Goal: Information Seeking & Learning: Compare options

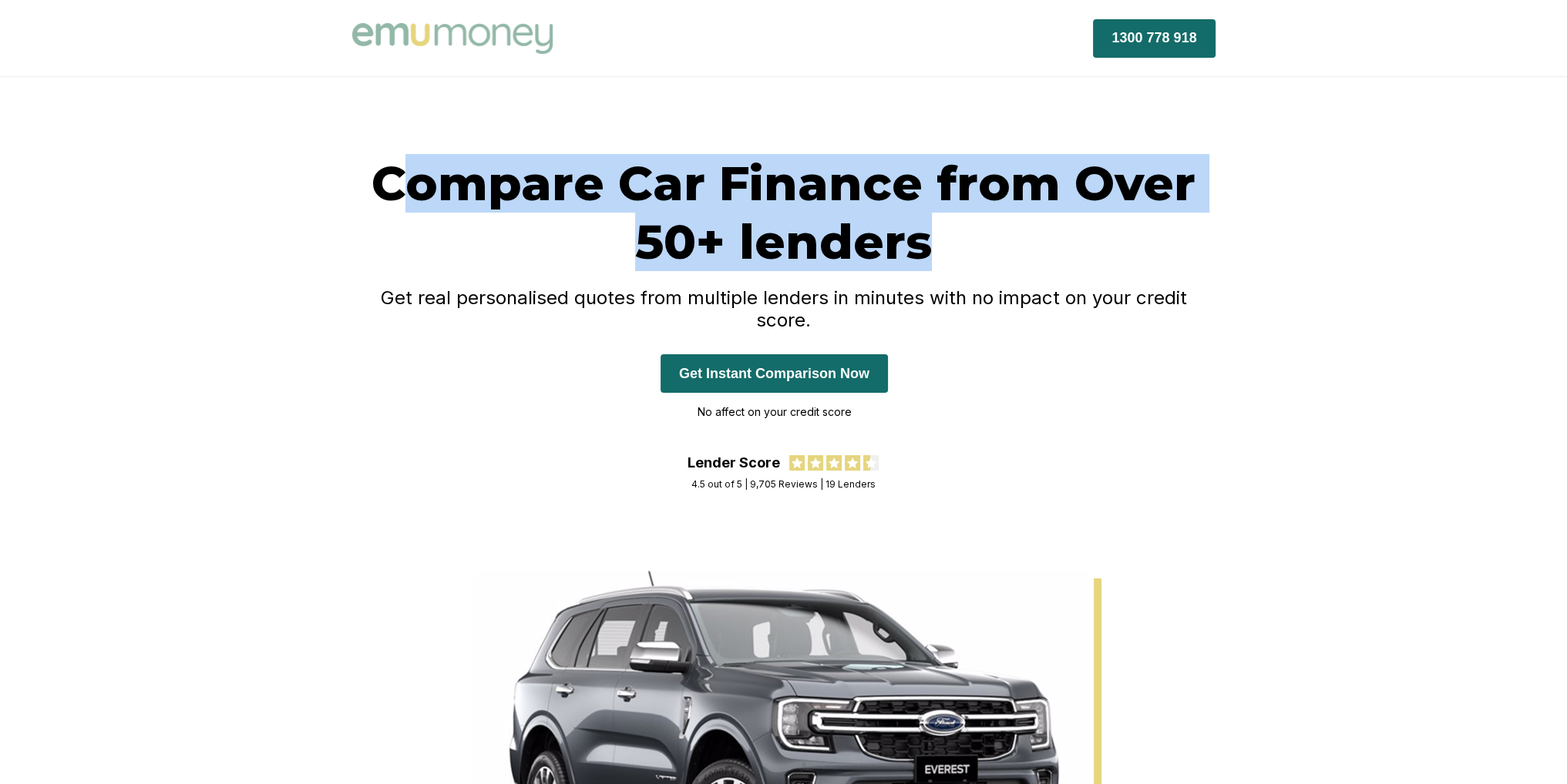
drag, startPoint x: 403, startPoint y: 172, endPoint x: 999, endPoint y: 242, distance: 600.1
click at [999, 242] on h1 "Compare Car Finance from Over 50+ lenders" at bounding box center [784, 212] width 864 height 117
click at [981, 228] on h1 "Compare Car Finance from Over 50+ lenders" at bounding box center [784, 212] width 864 height 117
drag, startPoint x: 982, startPoint y: 235, endPoint x: 336, endPoint y: 189, distance: 647.6
click at [336, 189] on div "Compare Car Finance from Over 50+ lenders Get real personalised quotes from mul…" at bounding box center [784, 323] width 925 height 340
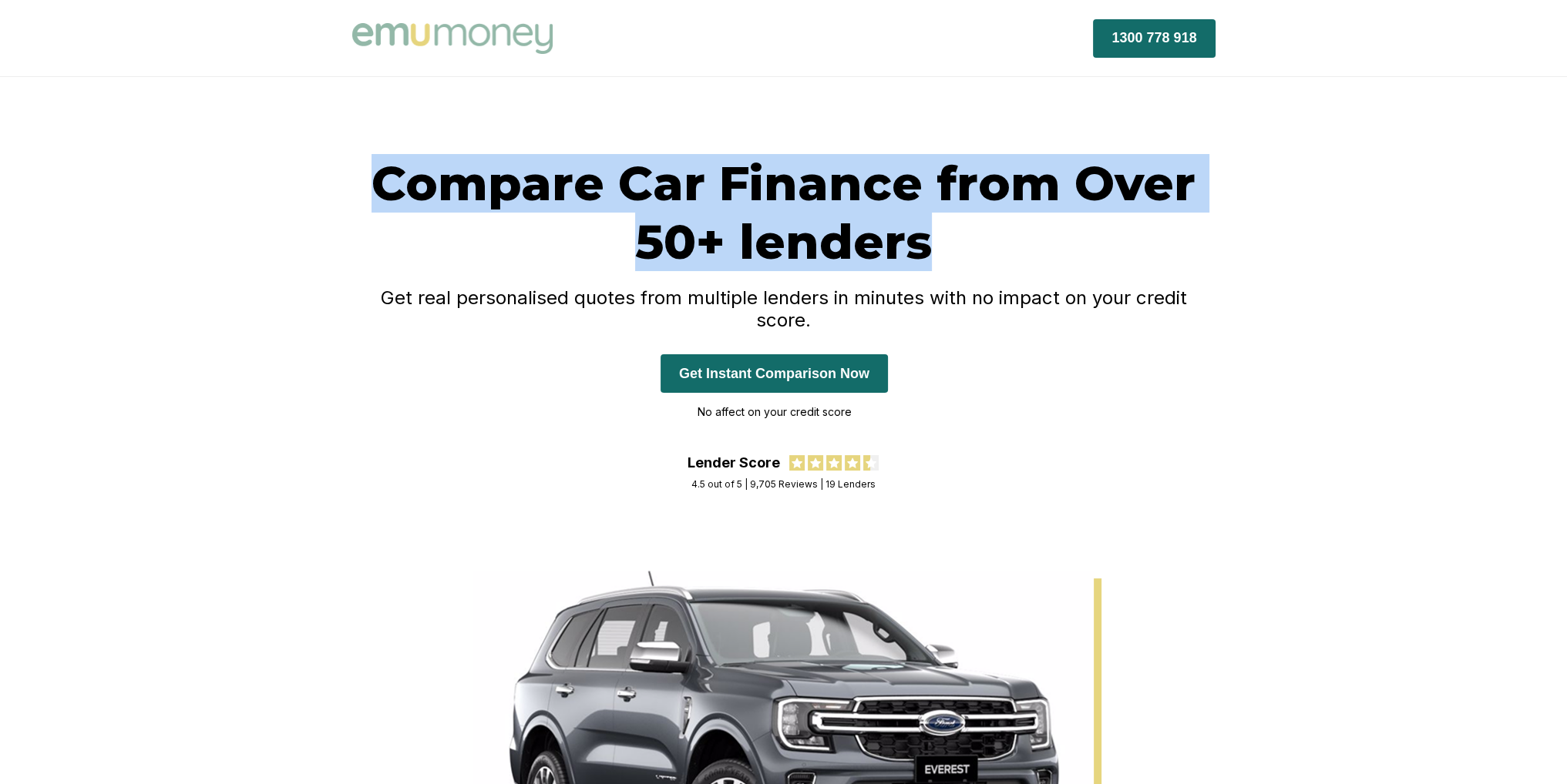
copy h1 "Compare Car Finance from Over 50+ lenders"
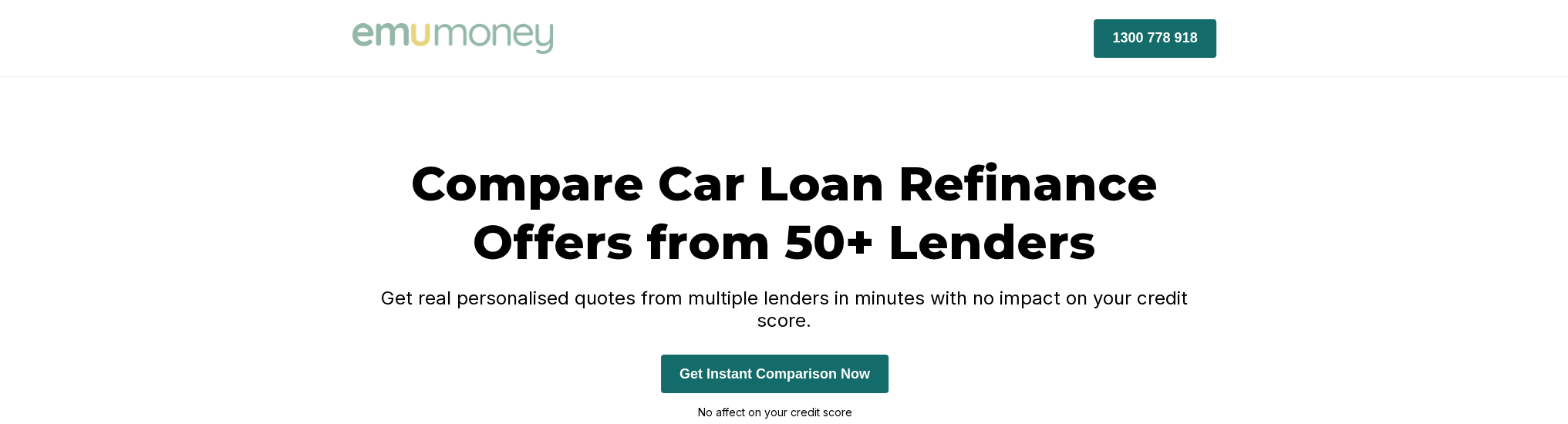
click at [283, 228] on div "Compare Car Loan Refinance Offers from 50+ Lenders Get real personalised quotes…" at bounding box center [784, 324] width 1568 height 494
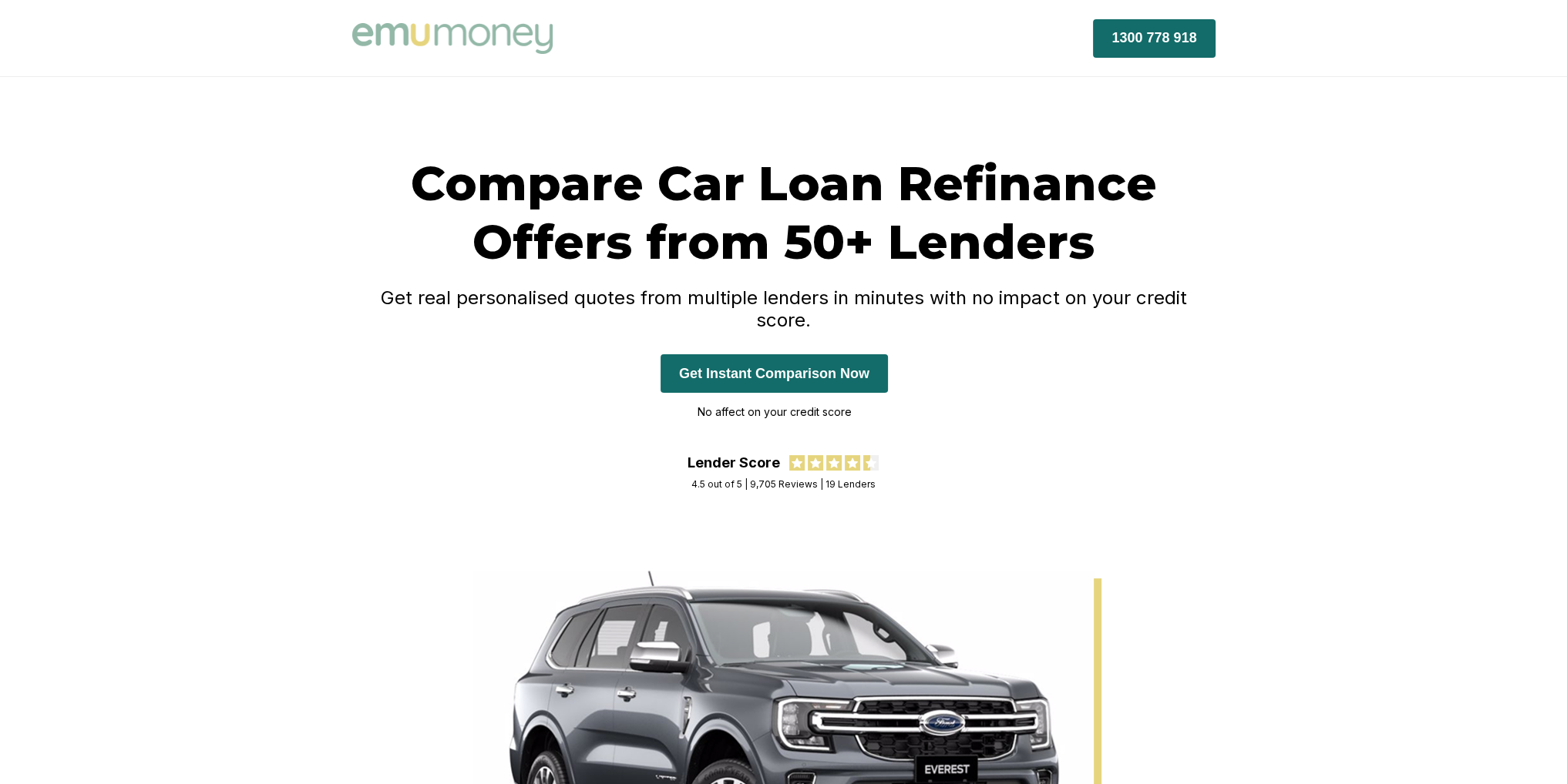
click at [1165, 240] on h1 "Compare Car Loan Refinance Offers from 50+ Lenders" at bounding box center [784, 212] width 864 height 117
click at [1024, 247] on h1 "Compare Car Loan Refinance Offers from 50+ Lenders" at bounding box center [784, 212] width 864 height 117
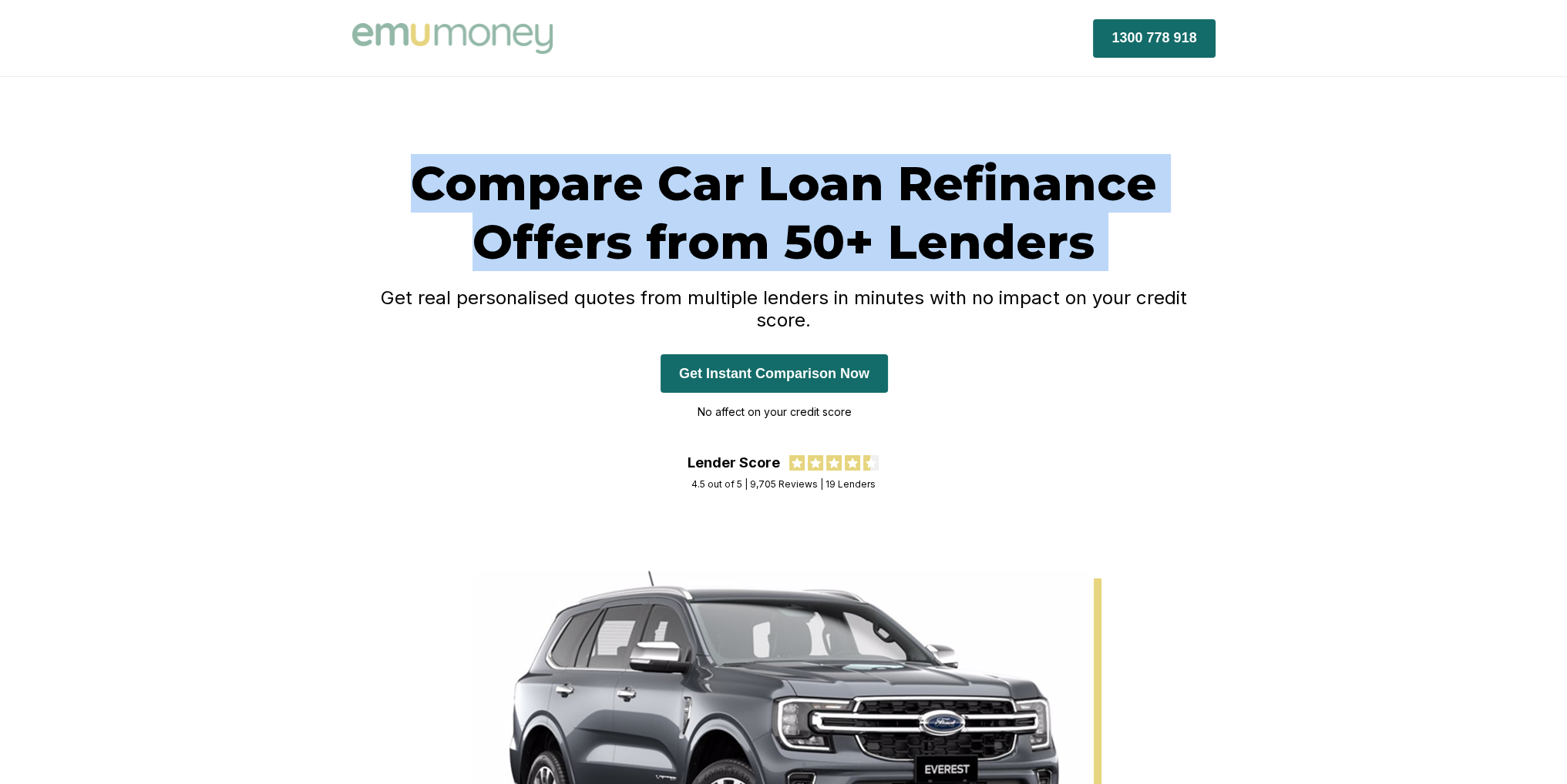
click at [1024, 247] on h1 "Compare Car Loan Refinance Offers from 50+ Lenders" at bounding box center [784, 212] width 864 height 117
click at [1031, 267] on h1 "Compare Car Loan Refinance Offers from 50+ Lenders" at bounding box center [784, 212] width 864 height 117
